Goal: Transaction & Acquisition: Purchase product/service

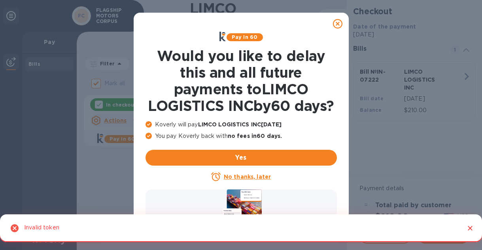
click at [337, 23] on icon at bounding box center [337, 23] width 9 height 9
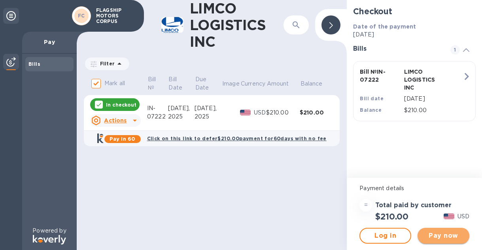
click at [439, 235] on span "Pay now" at bounding box center [443, 235] width 39 height 9
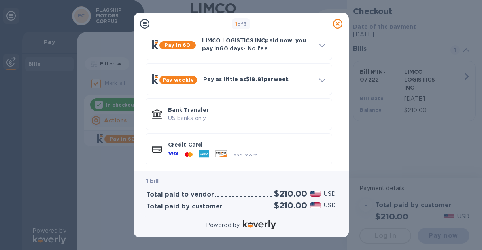
scroll to position [47, 0]
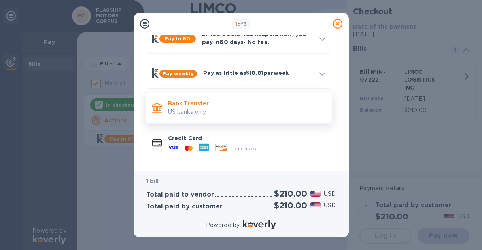
click at [203, 105] on p "Bank Transfer" at bounding box center [247, 103] width 158 height 8
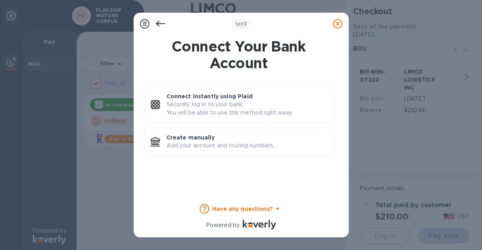
scroll to position [0, 0]
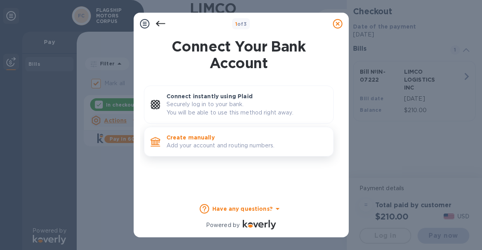
click at [213, 142] on p "Add your account and routing numbers." at bounding box center [247, 145] width 161 height 8
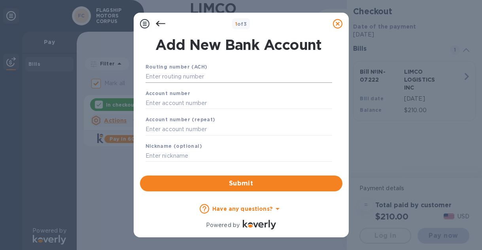
click at [185, 75] on input "text" at bounding box center [239, 77] width 187 height 12
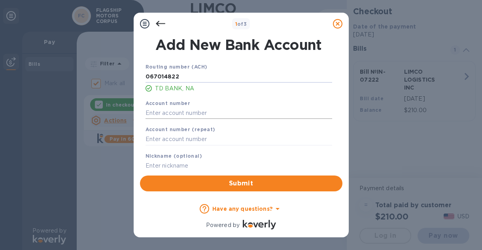
type input "067014822"
click at [175, 111] on input "text" at bounding box center [239, 113] width 187 height 12
type input "4341513201"
click at [181, 140] on input "text" at bounding box center [239, 139] width 187 height 12
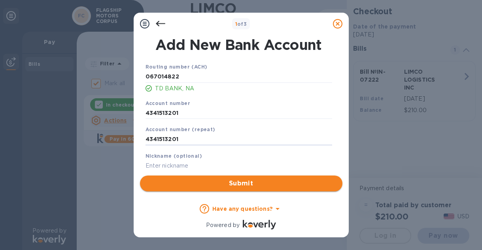
type input "4341513201"
click at [244, 181] on span "Submit" at bounding box center [241, 183] width 190 height 9
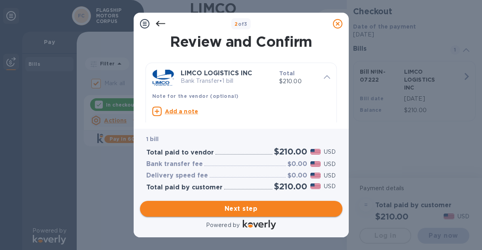
click at [252, 209] on span "Next step" at bounding box center [241, 208] width 190 height 9
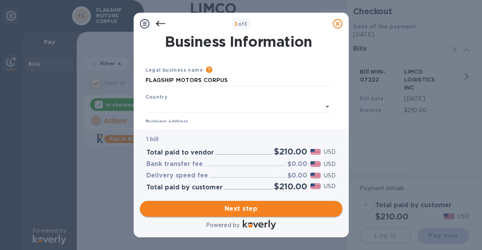
type input "[GEOGRAPHIC_DATA]"
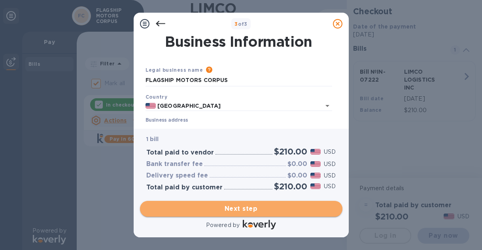
click at [249, 207] on span "Next step" at bounding box center [241, 208] width 190 height 9
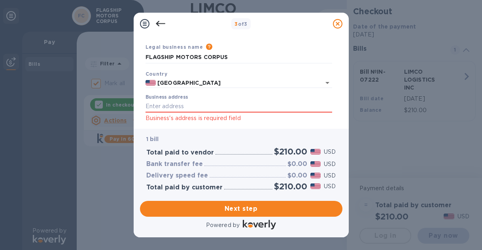
scroll to position [25, 0]
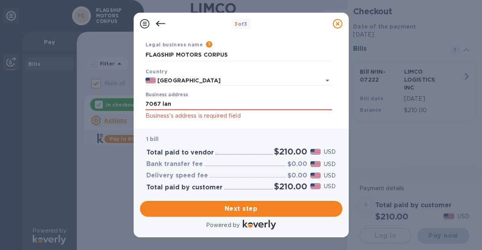
type input "[STREET_ADDRESS][PERSON_NAME]"
type input "DeLand"
type input "FL"
type input "32724"
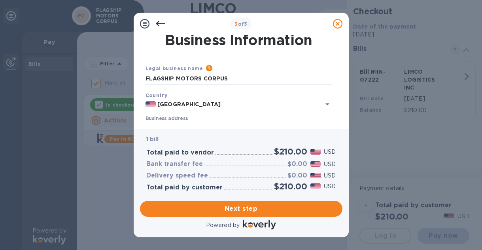
scroll to position [0, 0]
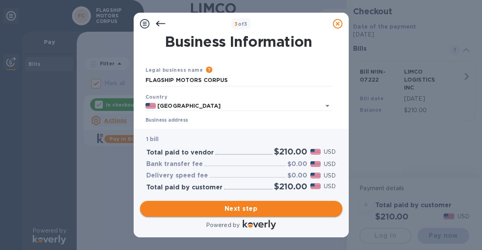
click at [272, 206] on span "Next step" at bounding box center [241, 208] width 190 height 9
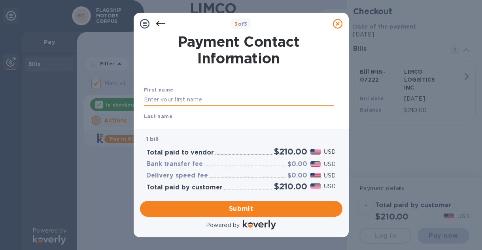
click at [193, 97] on input "text" at bounding box center [239, 100] width 190 height 12
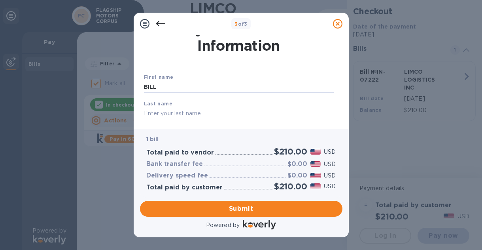
type input "BILL"
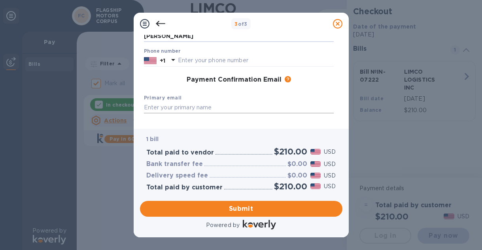
scroll to position [88, 0]
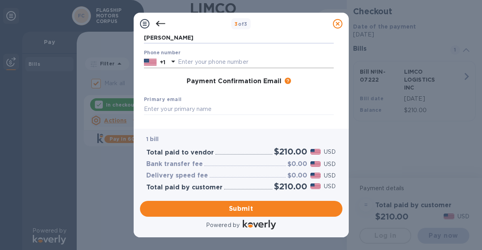
type input "[PERSON_NAME]"
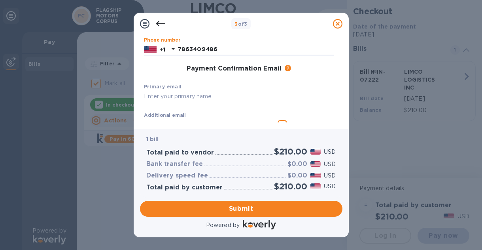
scroll to position [103, 0]
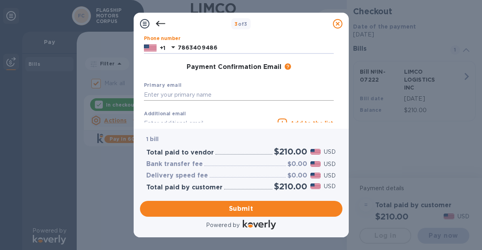
type input "7863409486"
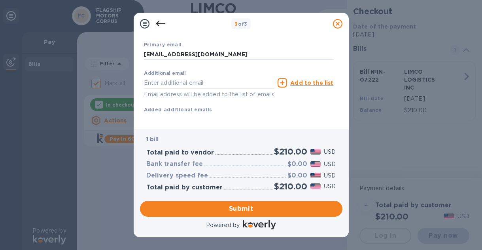
scroll to position [146, 0]
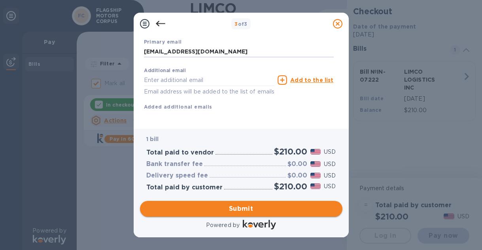
type input "[EMAIL_ADDRESS][DOMAIN_NAME]"
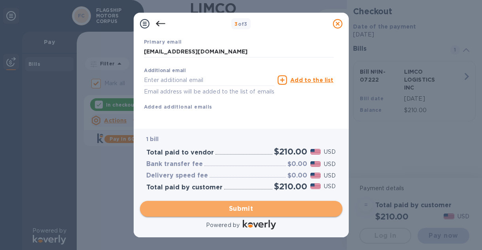
click at [255, 211] on span "Submit" at bounding box center [241, 208] width 190 height 9
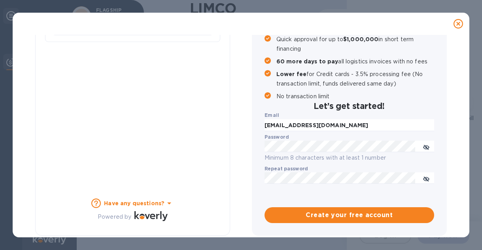
checkbox input "false"
